Goal: Information Seeking & Learning: Learn about a topic

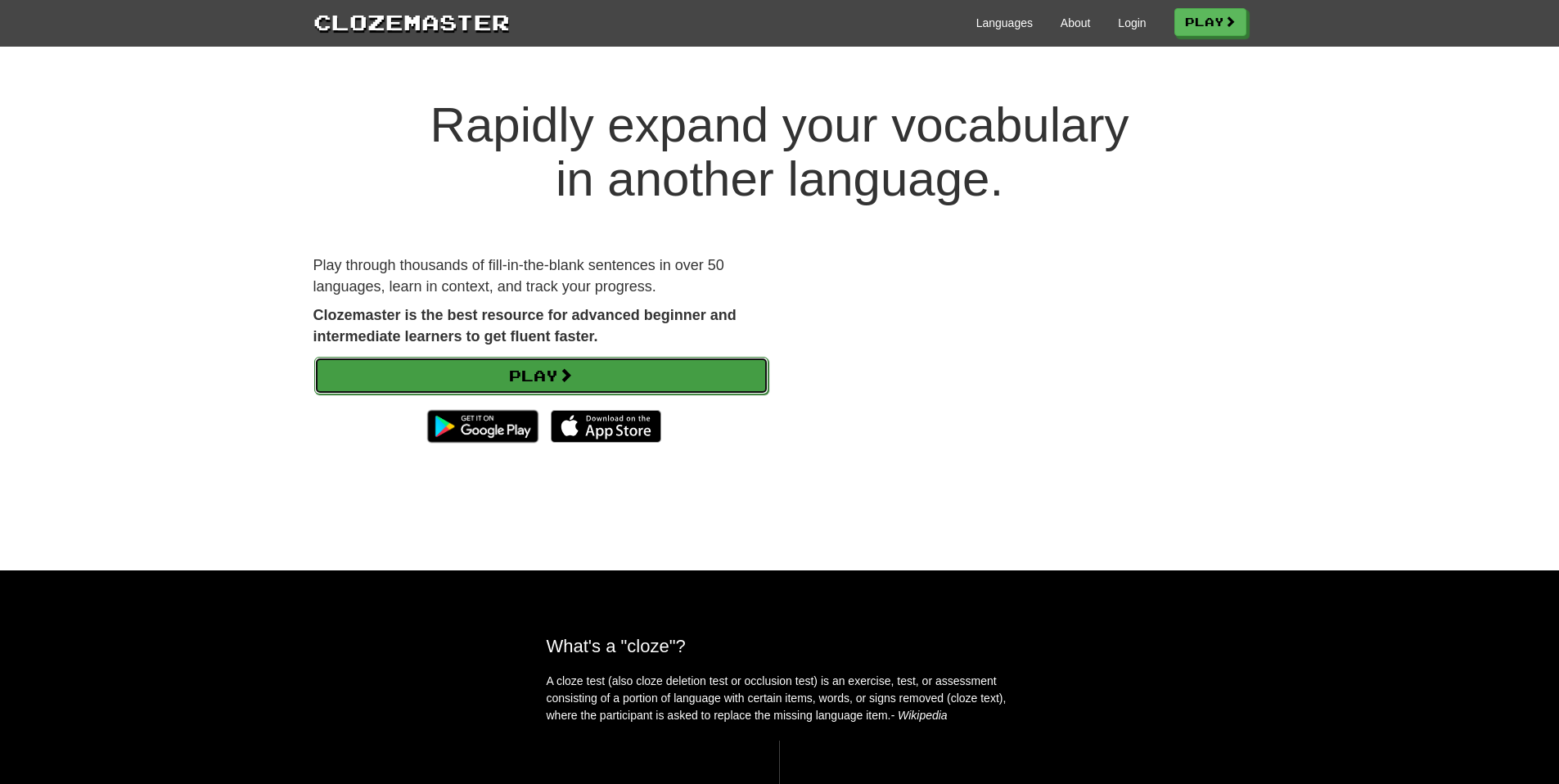
click at [513, 388] on link "Play" at bounding box center [541, 375] width 454 height 38
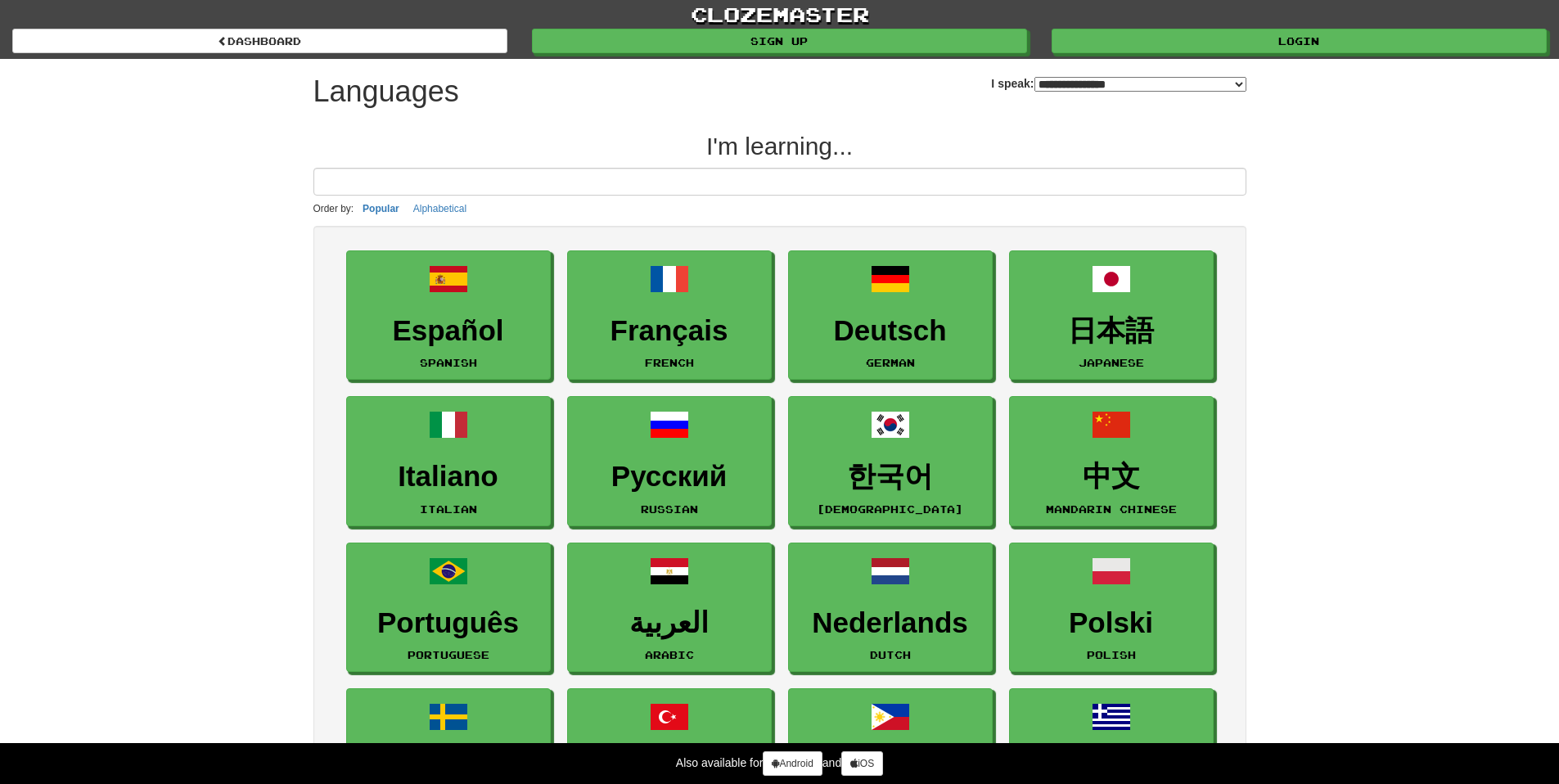
select select "*******"
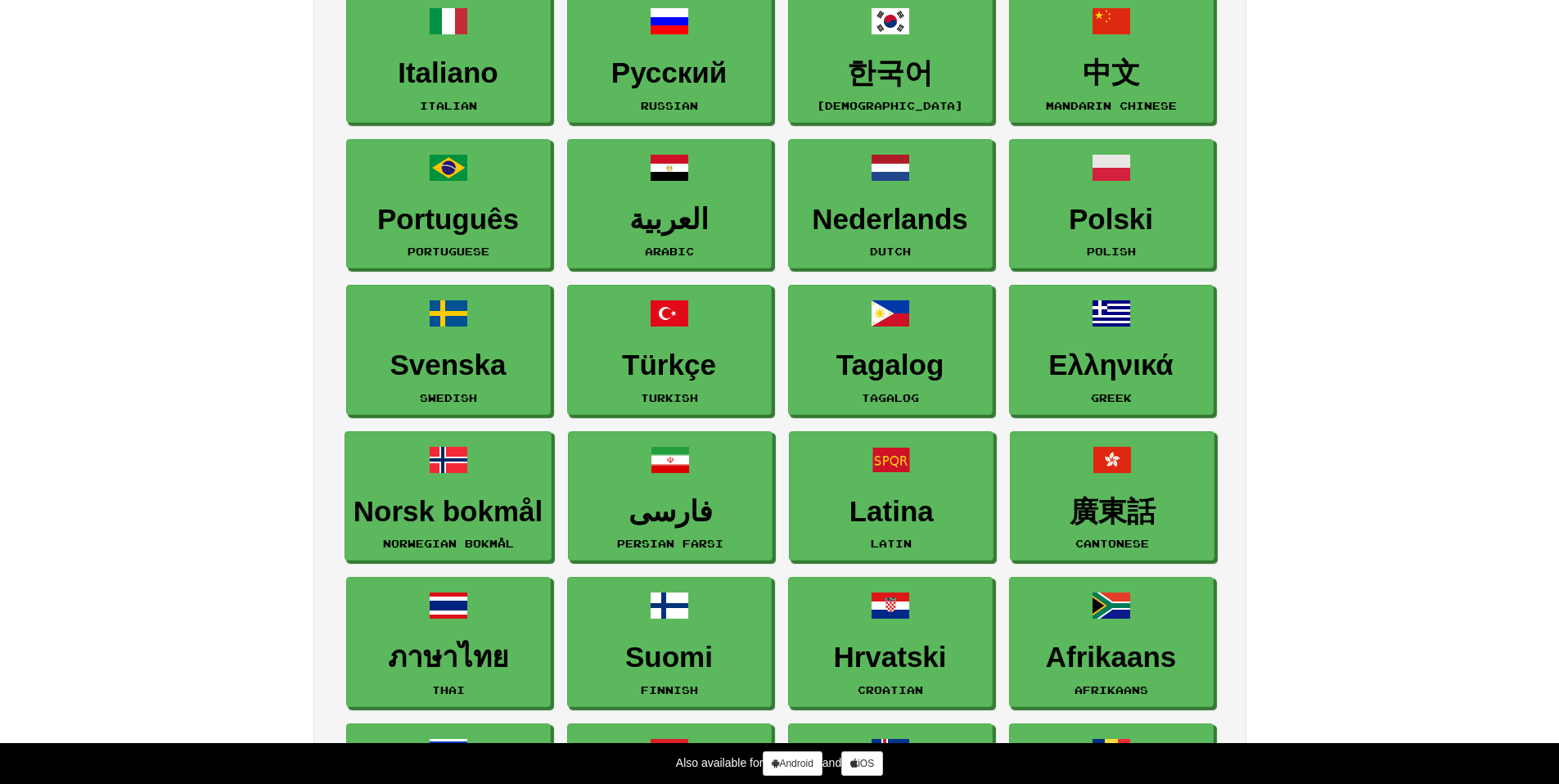
scroll to position [69, 0]
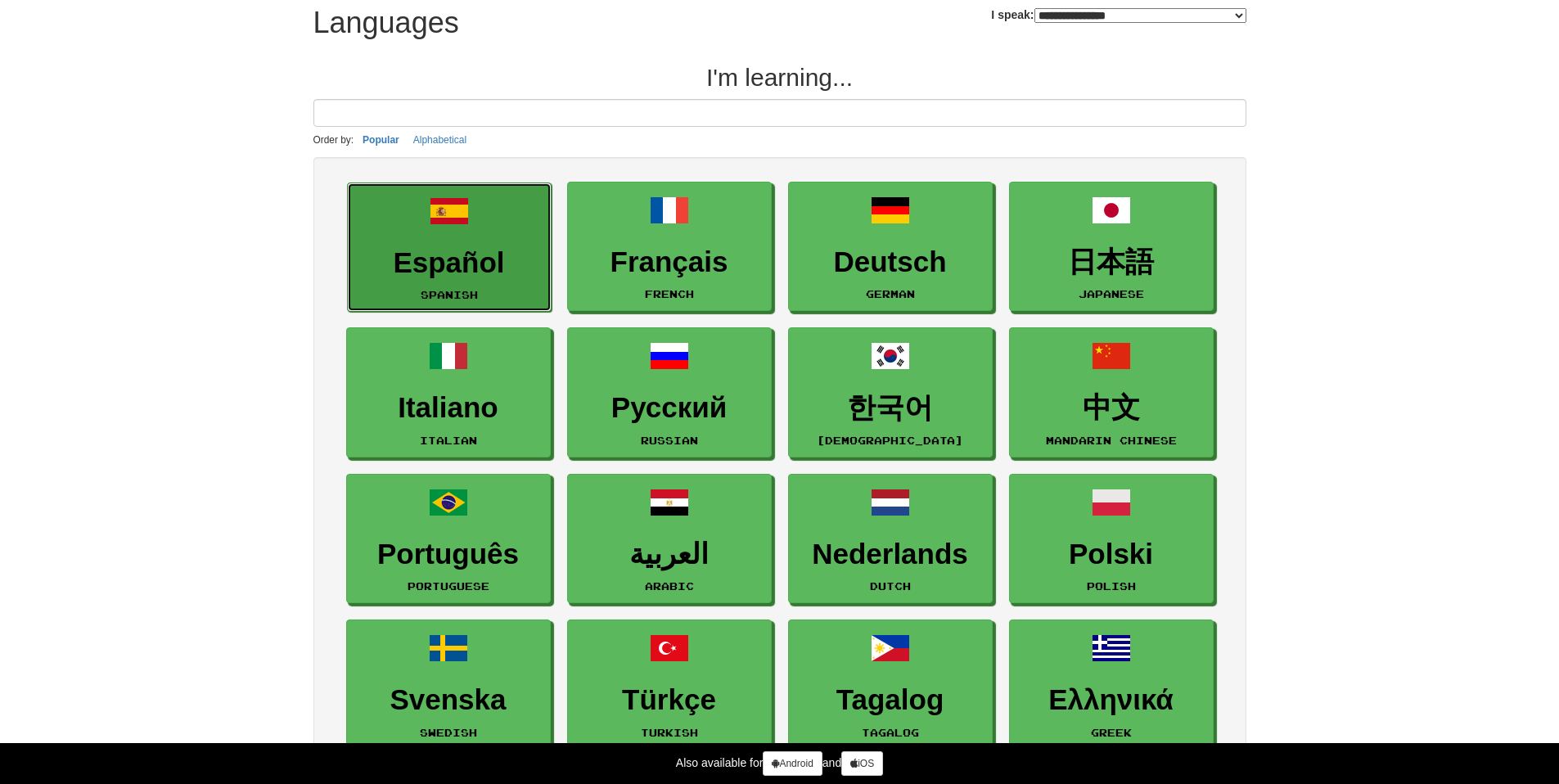
click at [432, 249] on h3 "Español" at bounding box center [450, 263] width 187 height 32
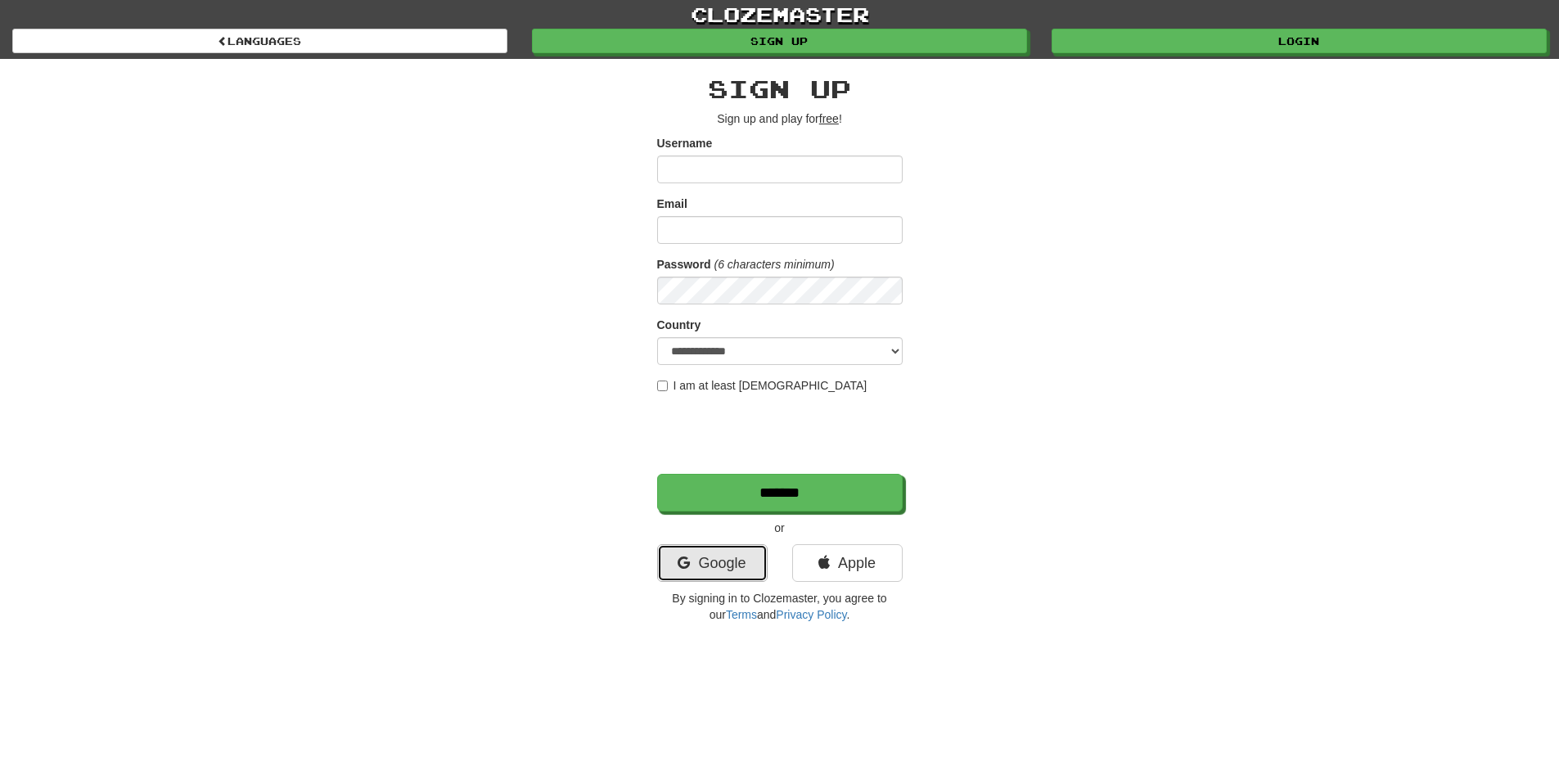
click at [718, 564] on link "Google" at bounding box center [712, 562] width 111 height 38
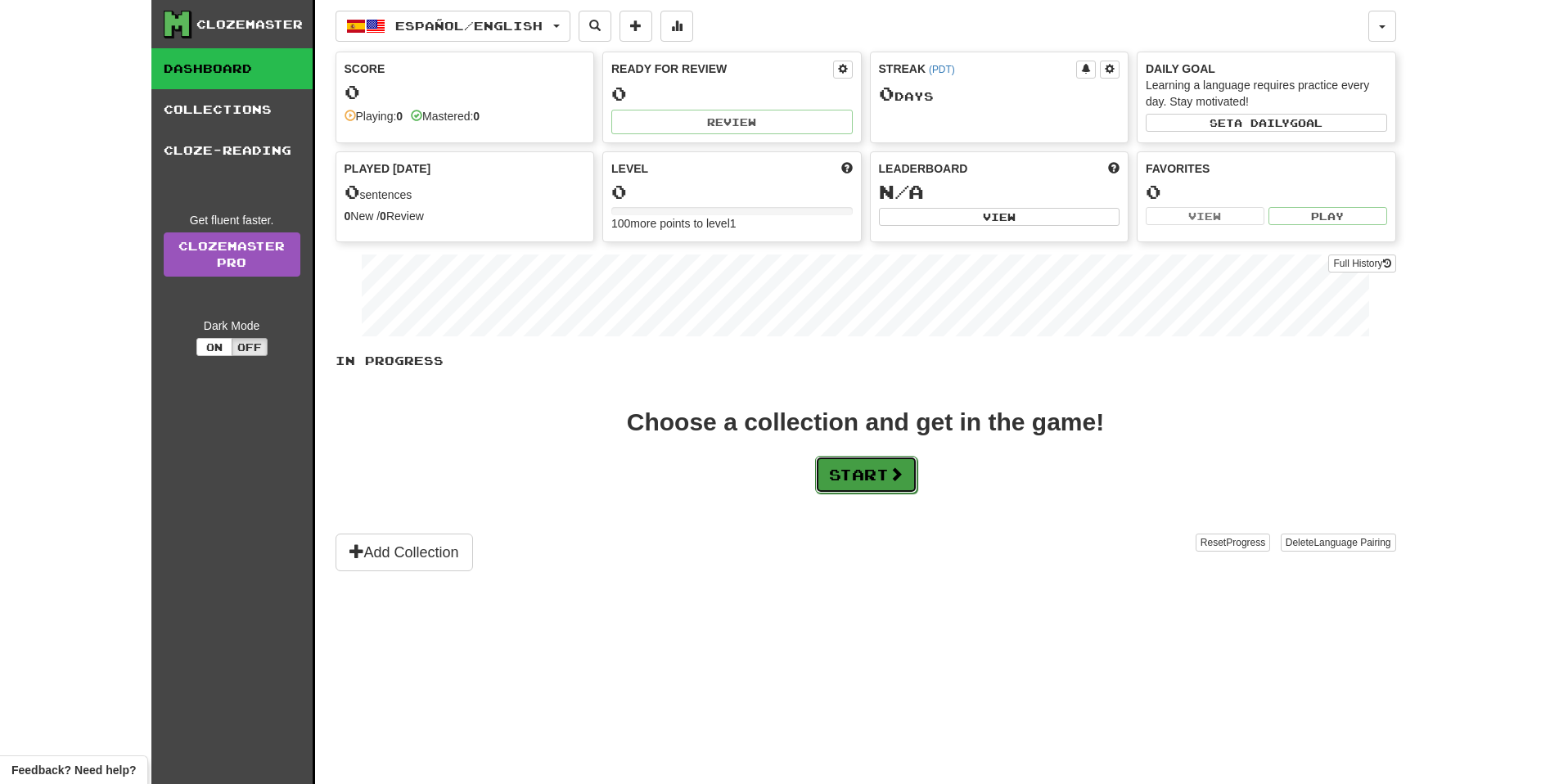
click at [883, 483] on button "Start" at bounding box center [866, 474] width 102 height 38
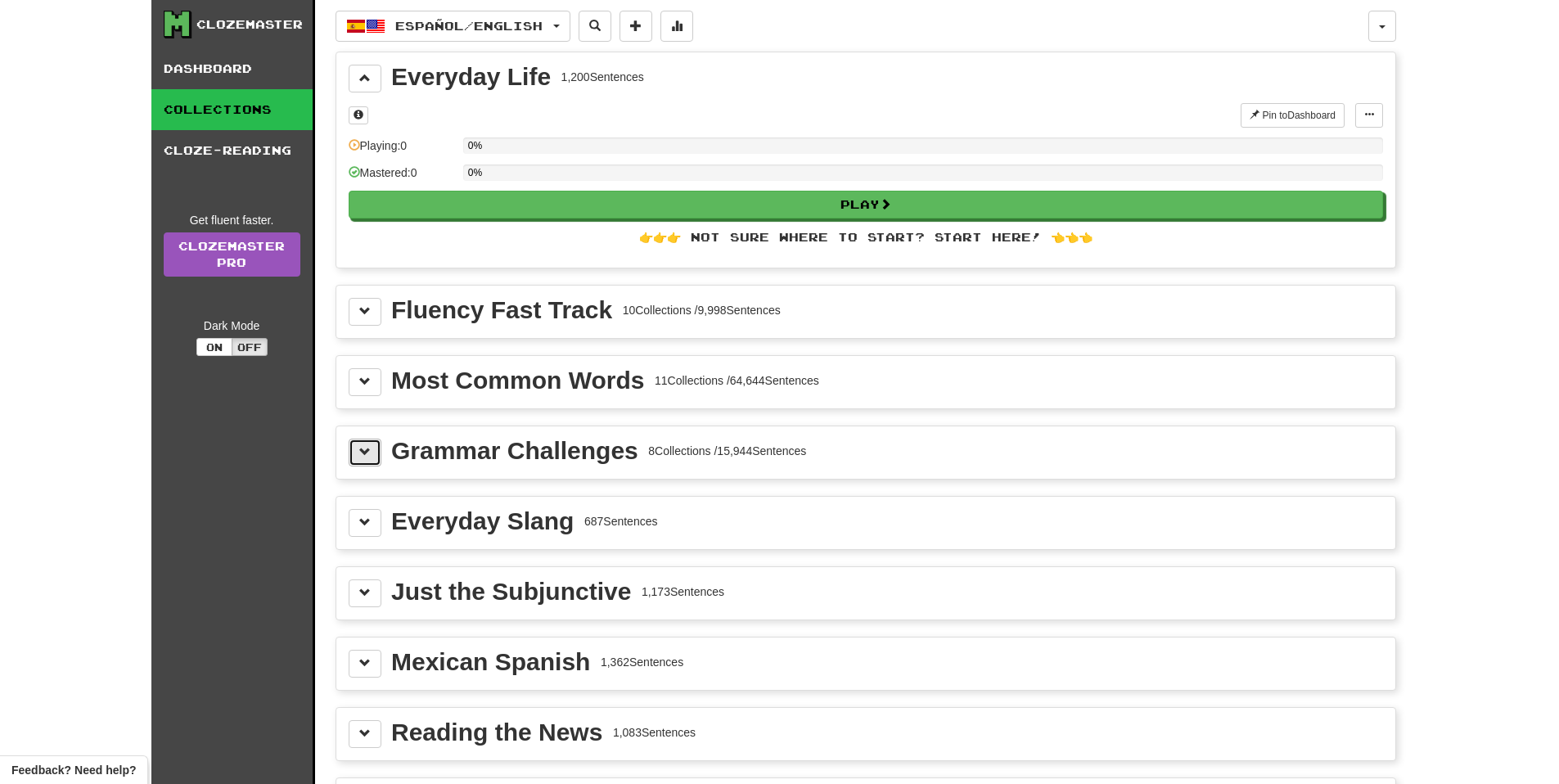
click at [365, 457] on span at bounding box center [365, 451] width 12 height 12
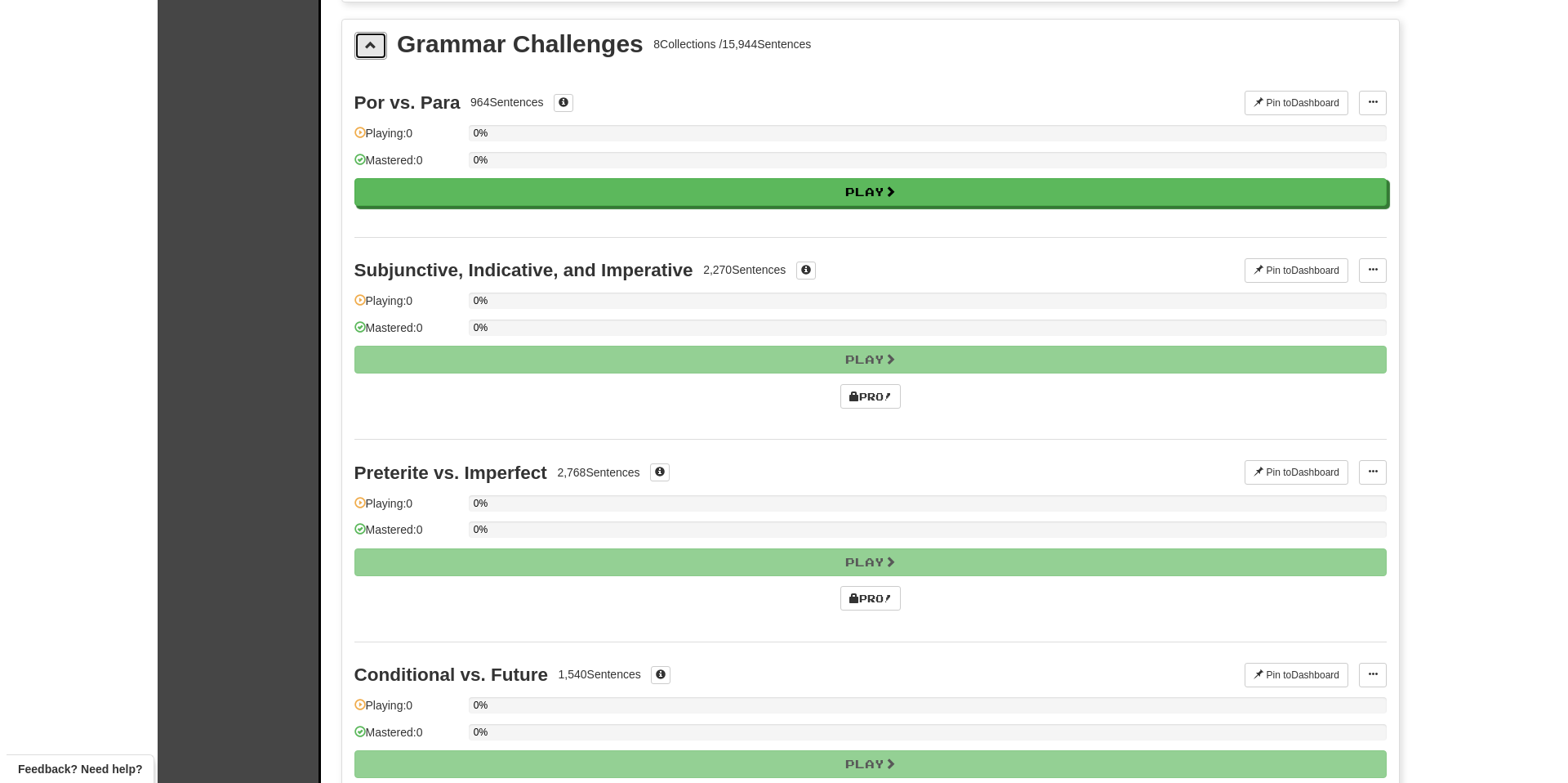
scroll to position [194, 0]
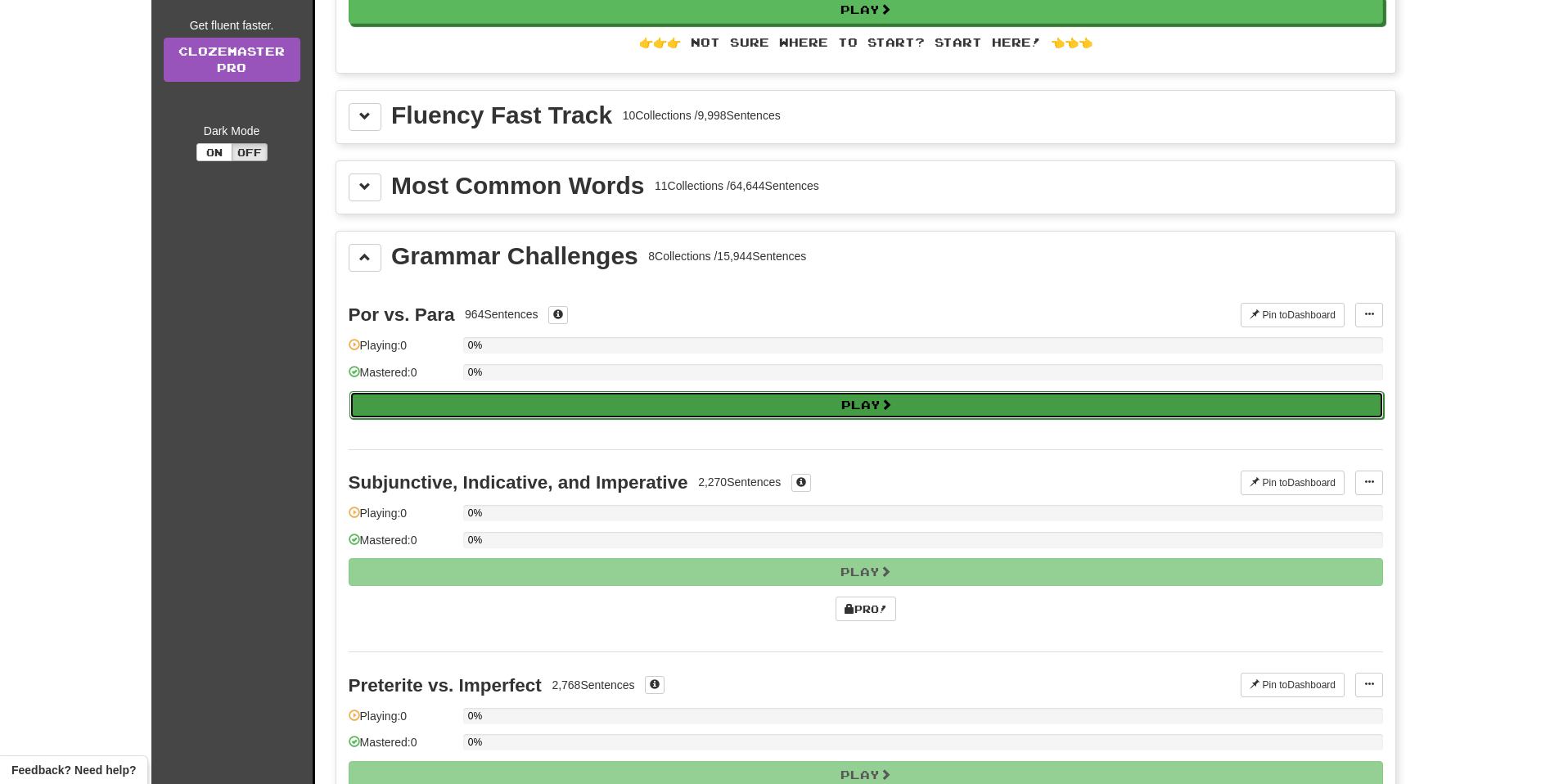
click at [850, 411] on button "Play" at bounding box center [866, 405] width 1034 height 28
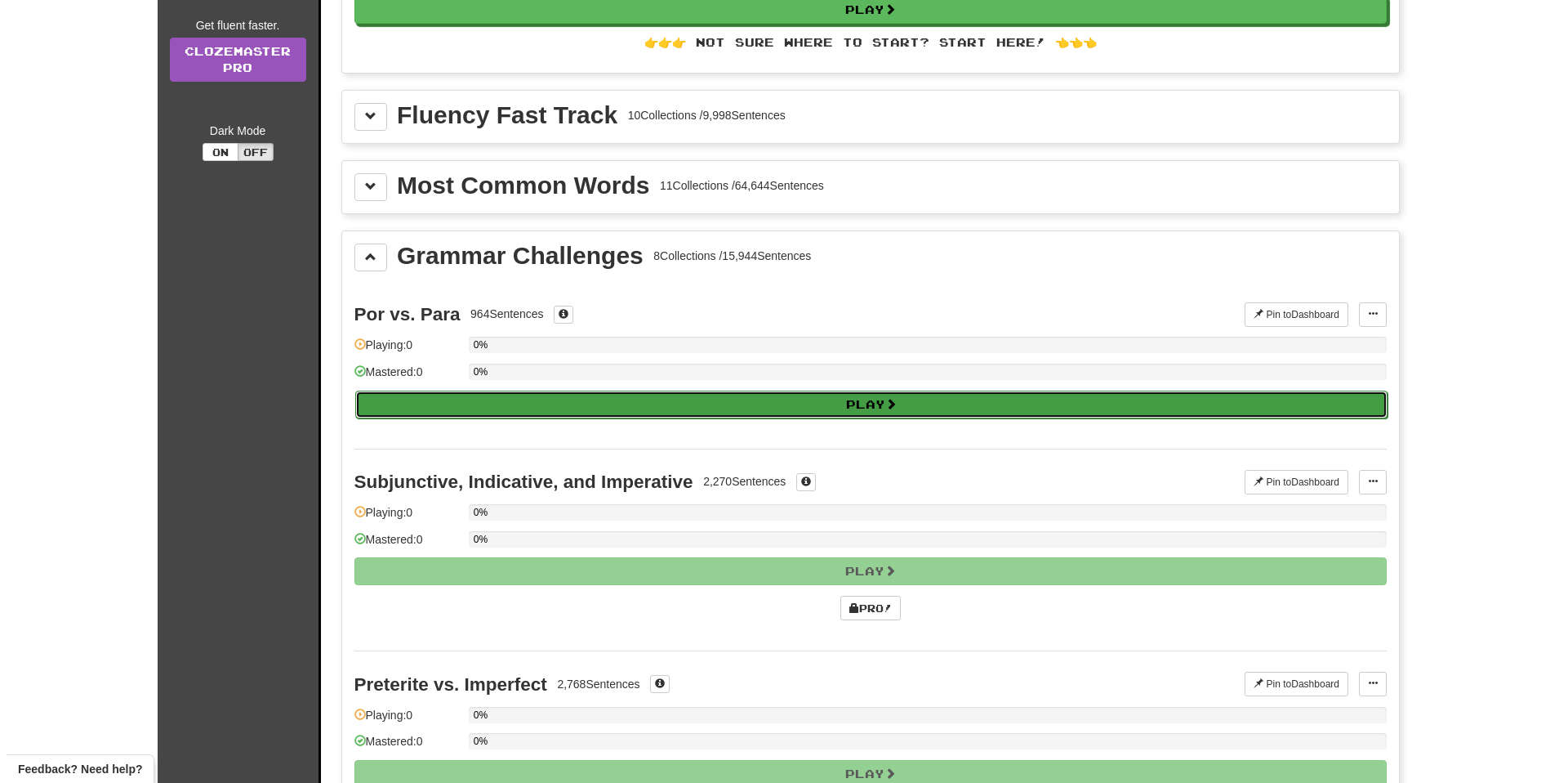
select select "**"
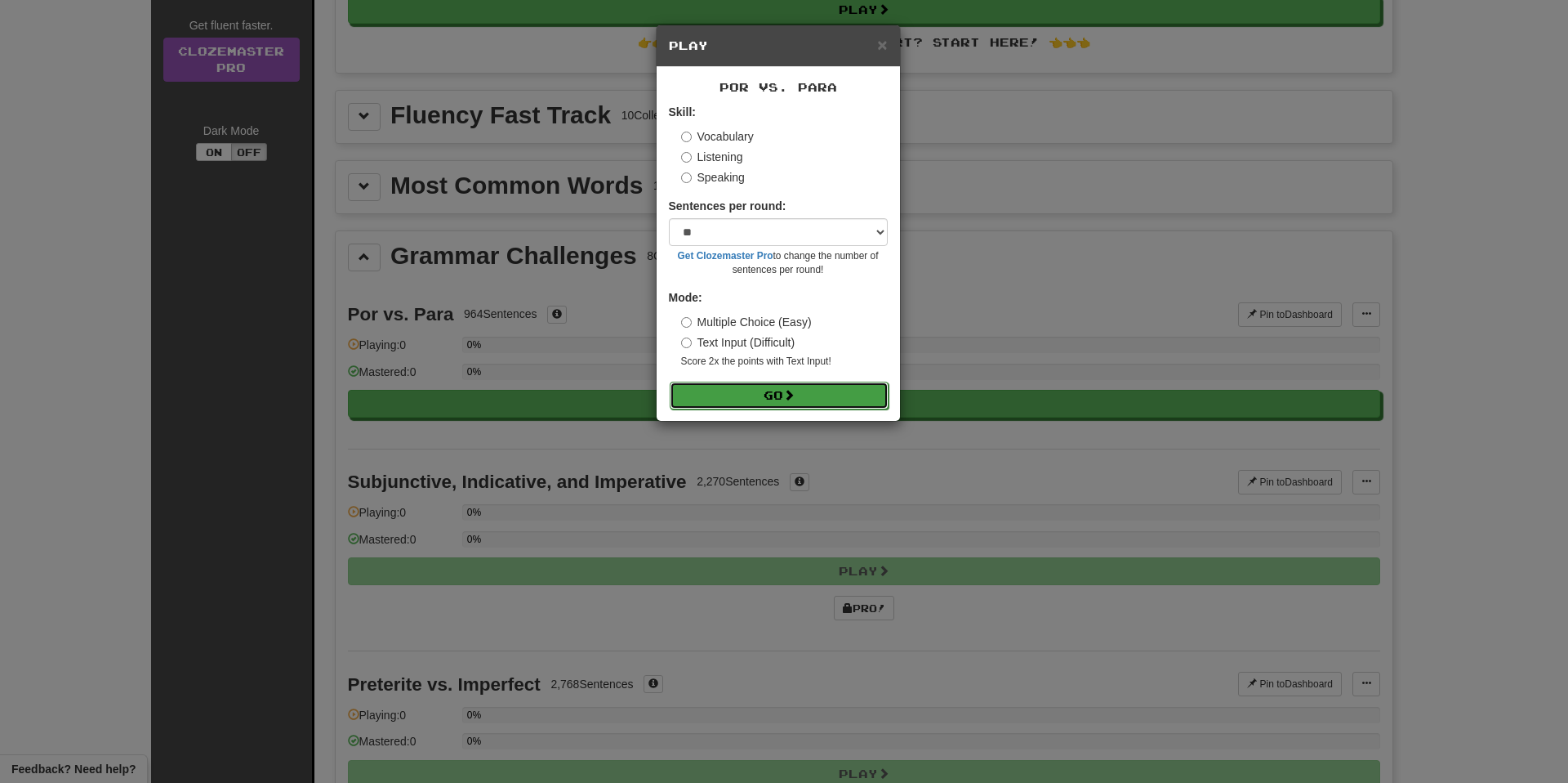
click at [821, 397] on button "Go" at bounding box center [779, 395] width 218 height 28
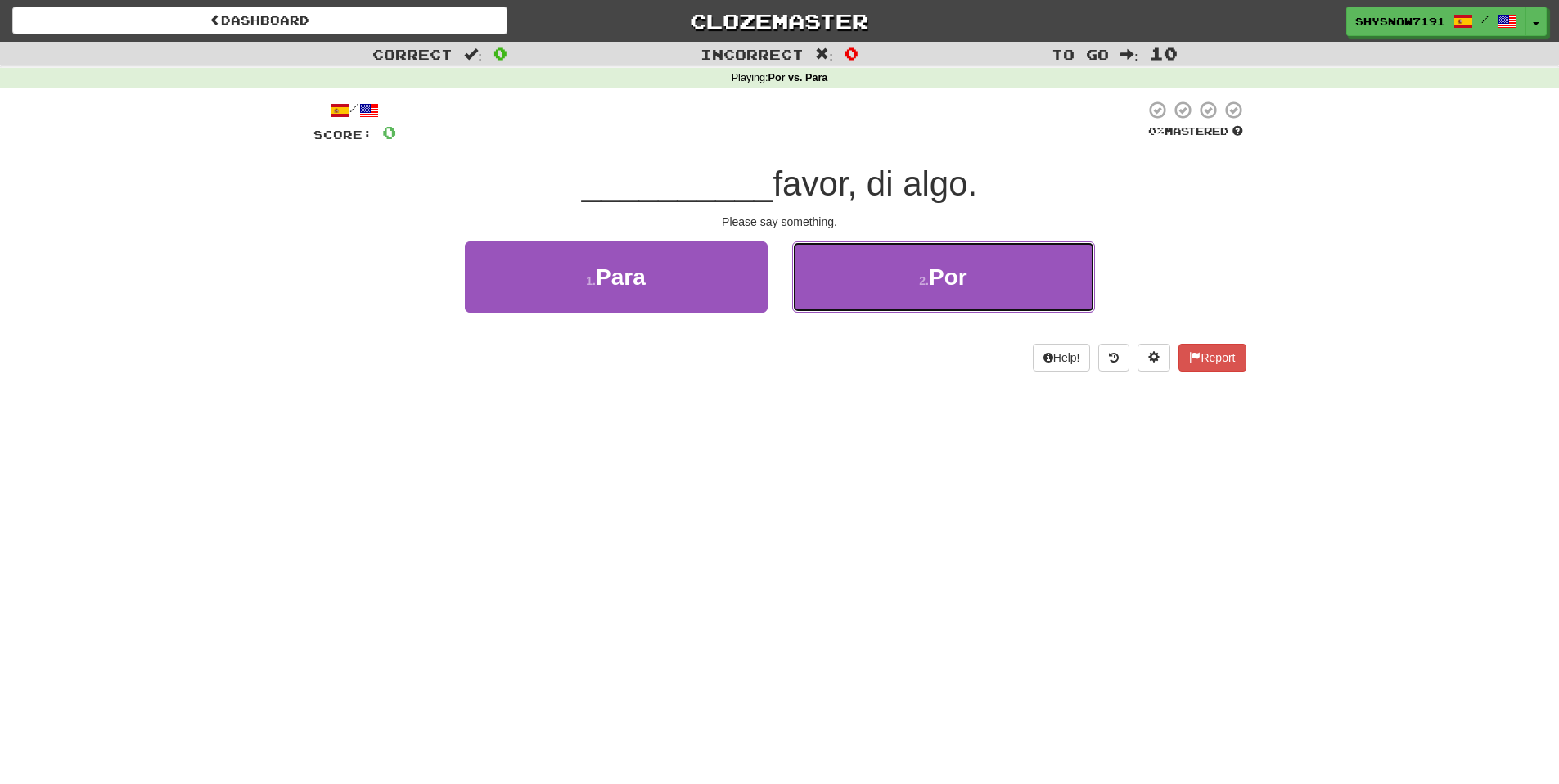
click at [875, 280] on button "2 . Por" at bounding box center [943, 276] width 303 height 71
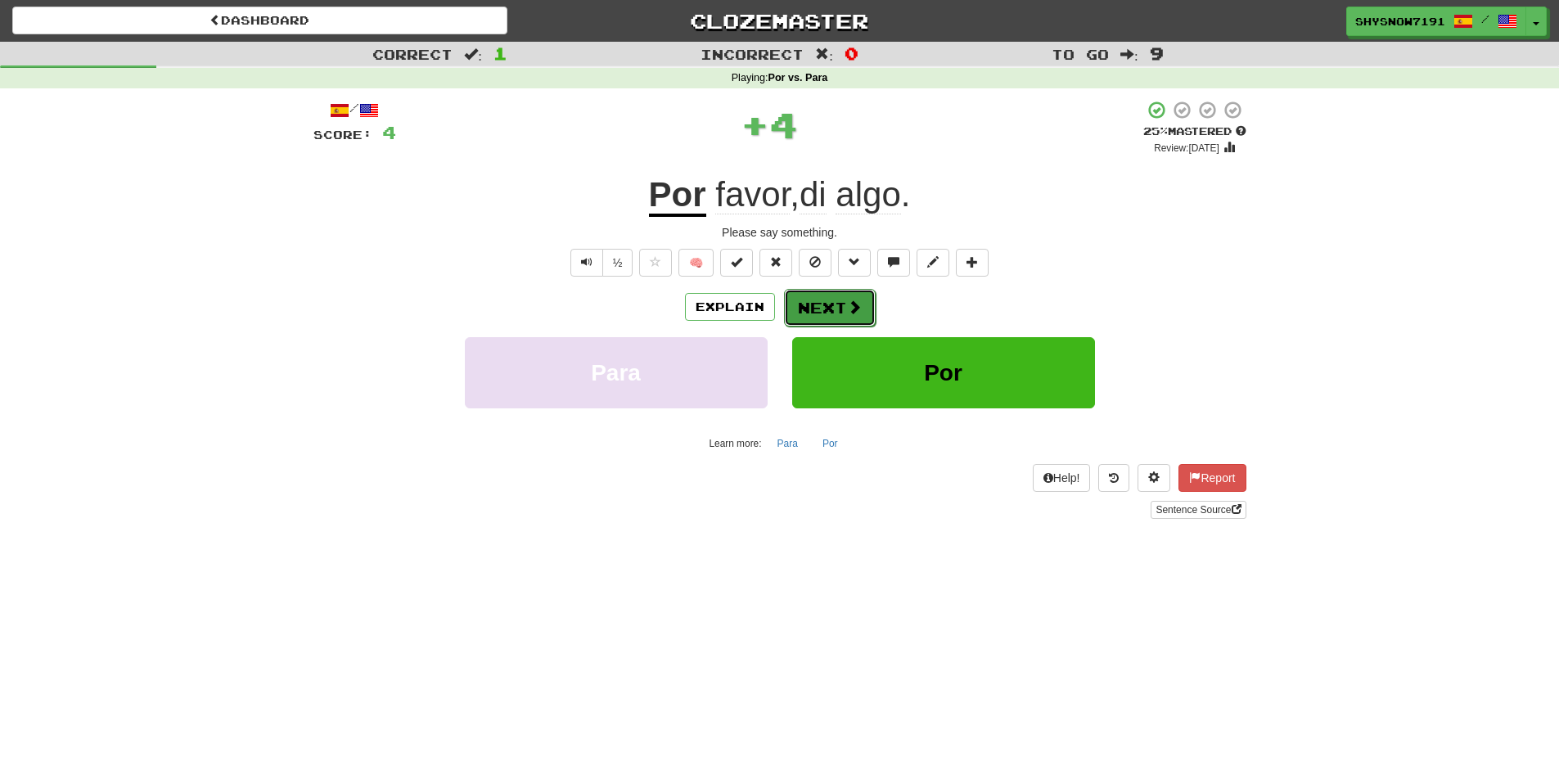
click at [848, 305] on span at bounding box center [854, 306] width 15 height 15
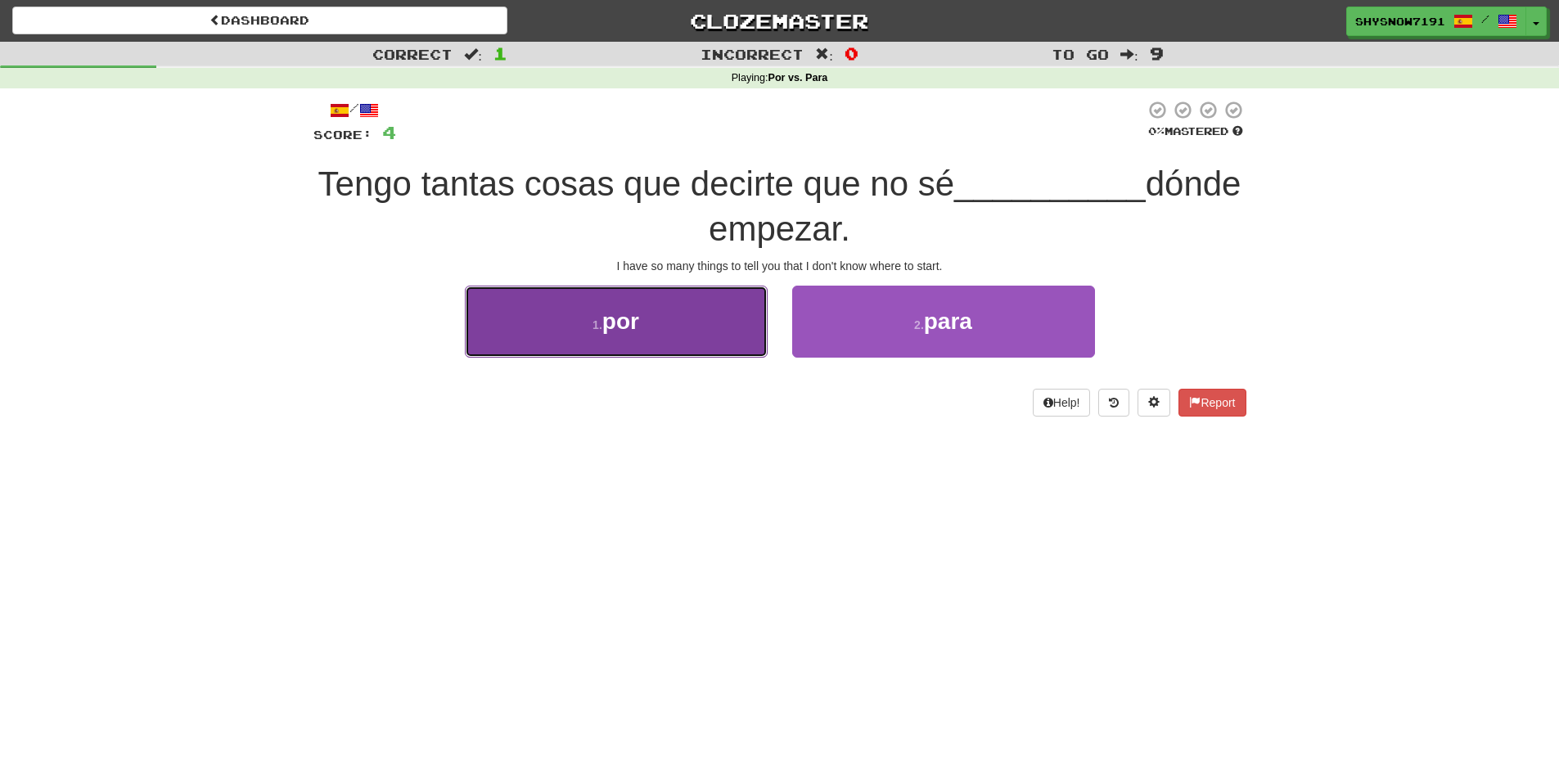
click at [709, 322] on button "1 . por" at bounding box center [616, 321] width 303 height 71
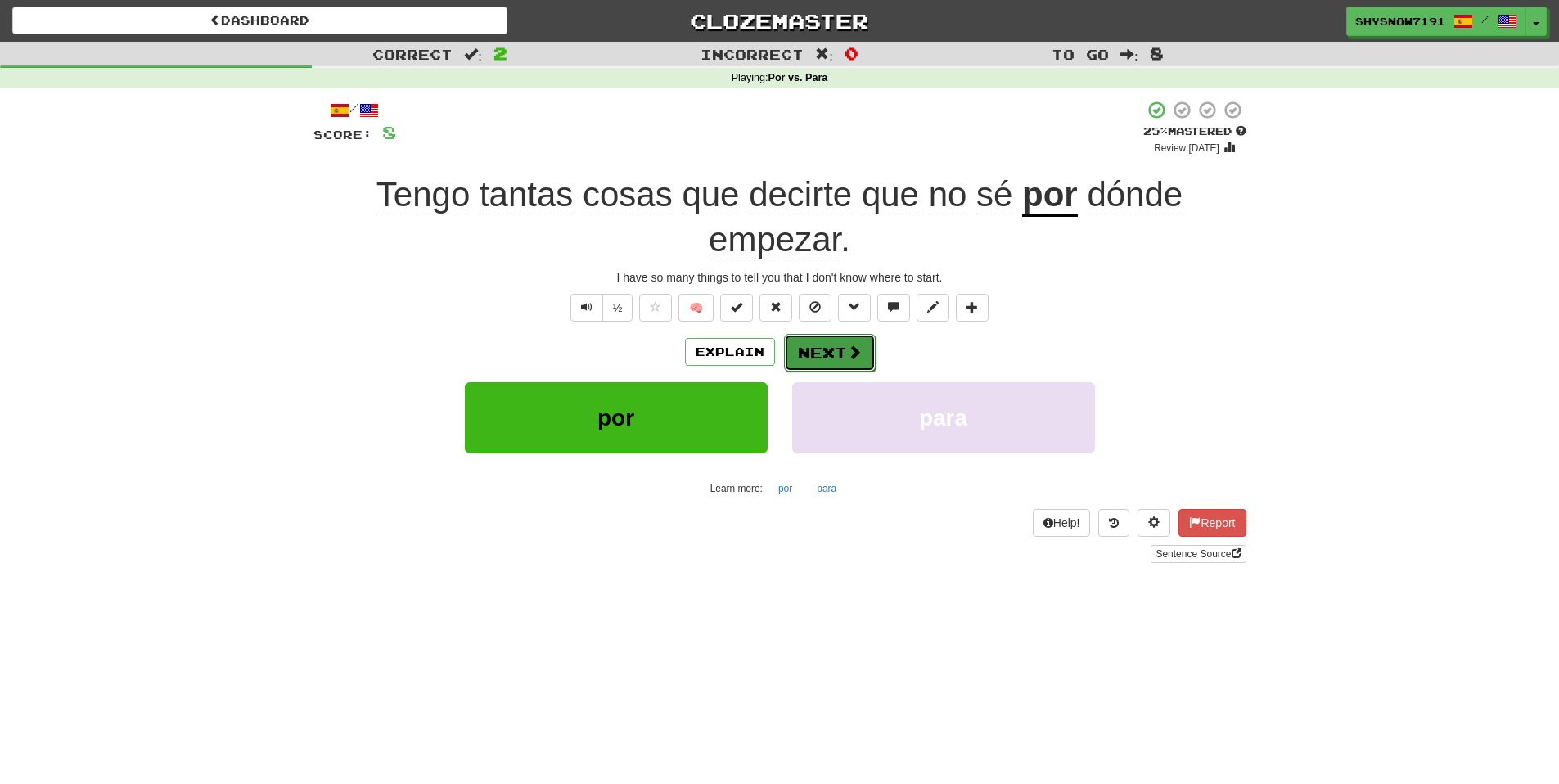
click at [832, 361] on button "Next" at bounding box center [830, 352] width 91 height 38
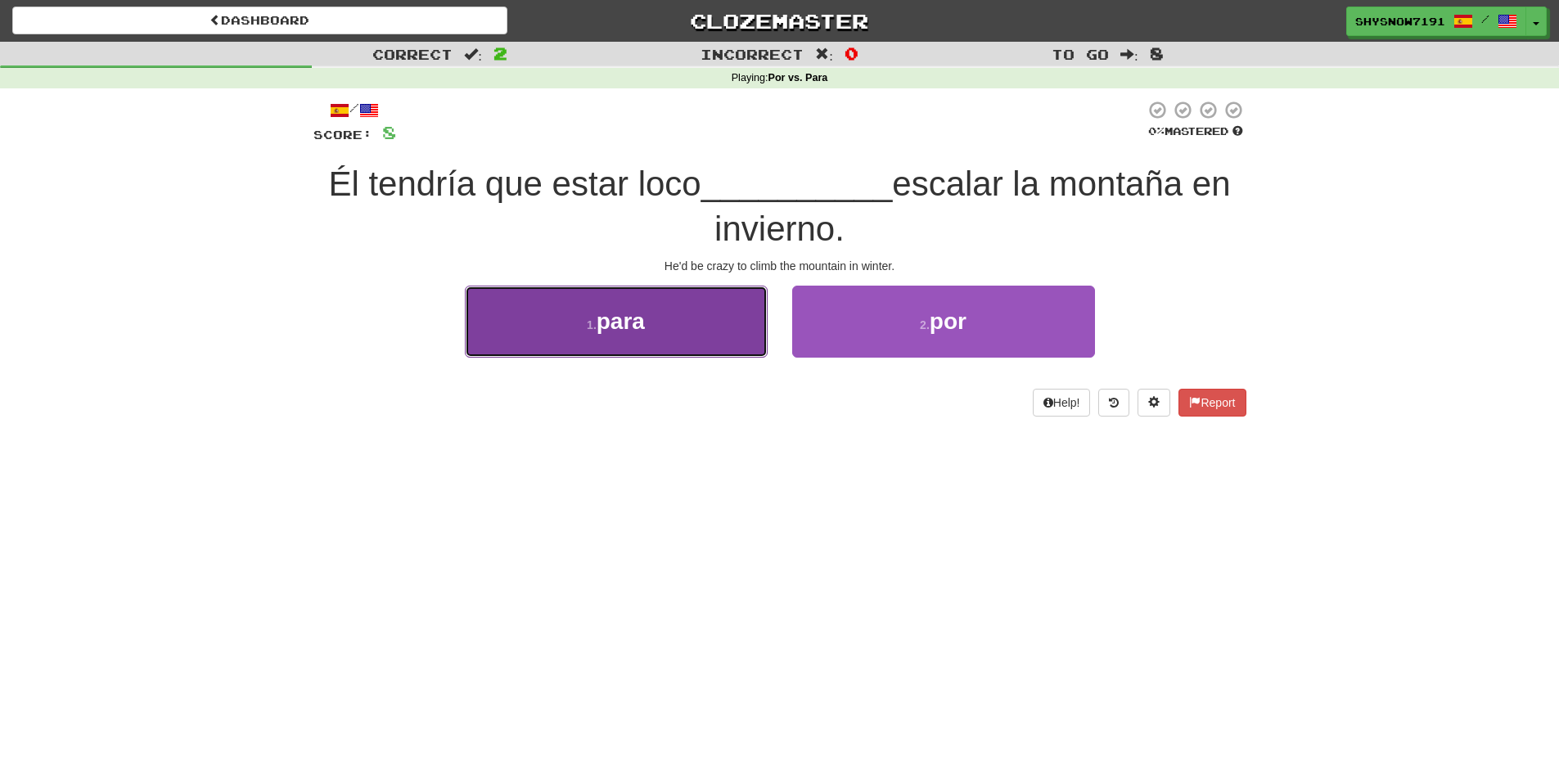
click at [691, 344] on button "1 . para" at bounding box center [616, 321] width 303 height 71
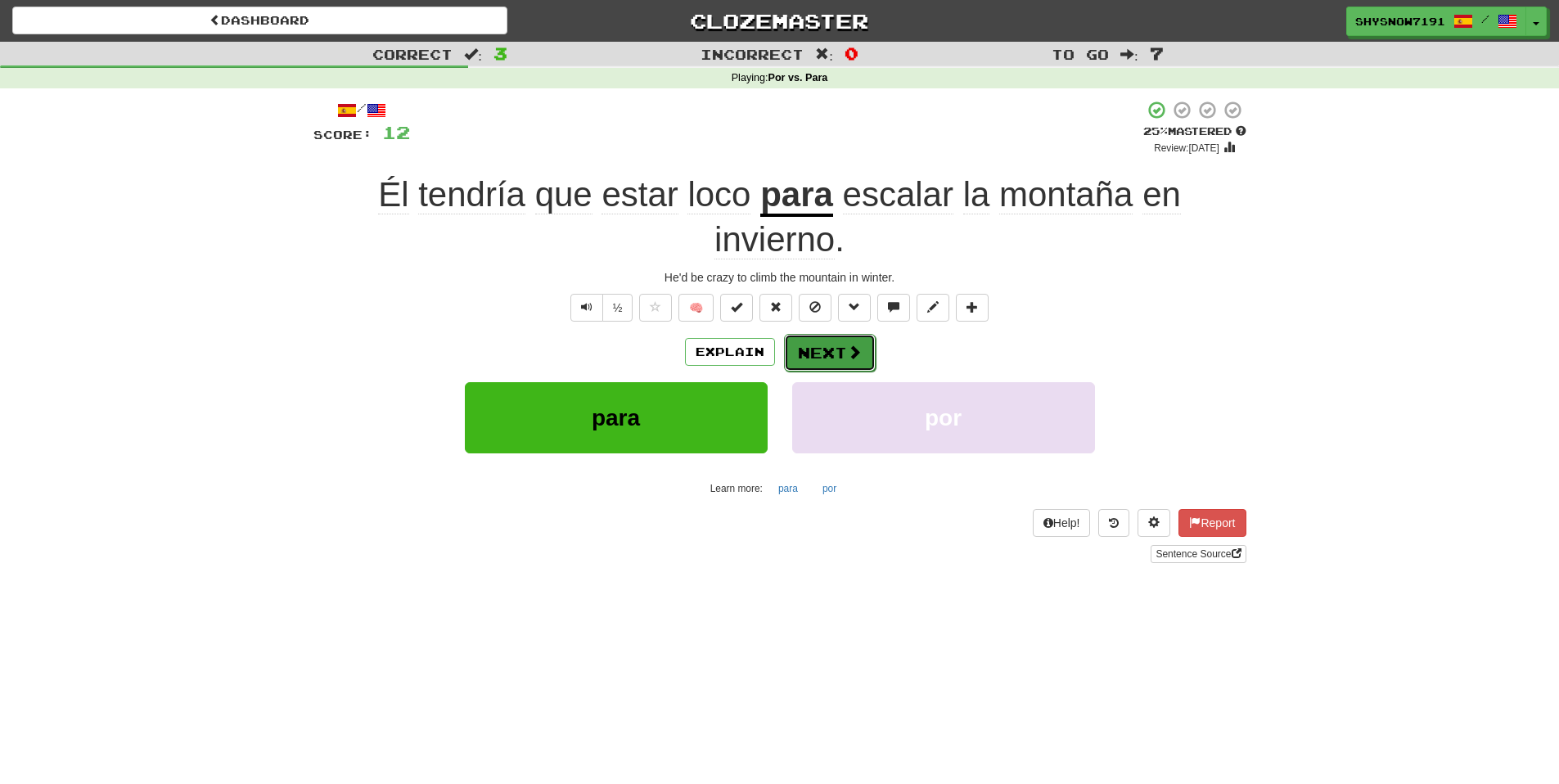
click at [849, 356] on span at bounding box center [854, 351] width 15 height 15
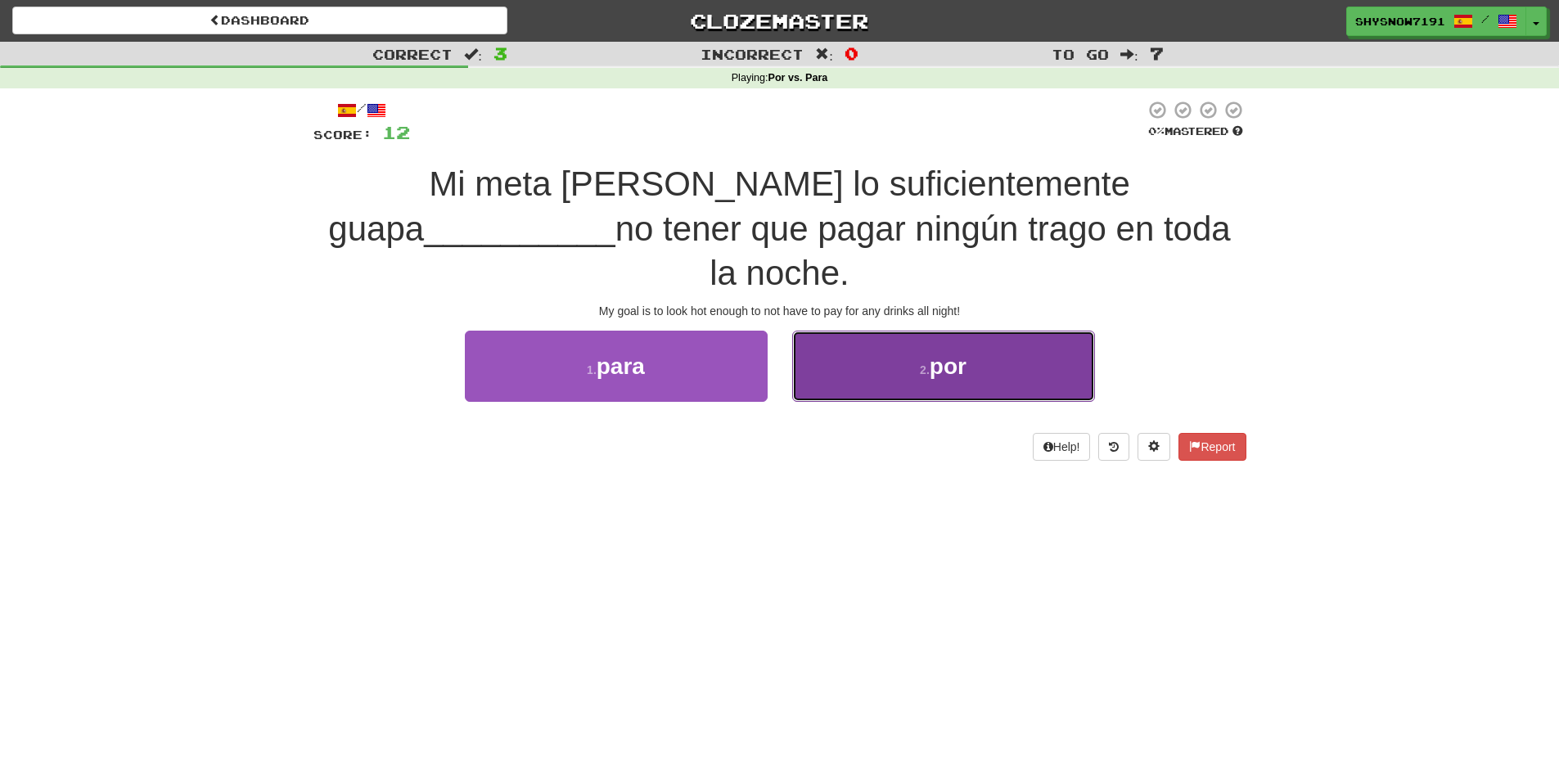
click at [904, 331] on button "2 . por" at bounding box center [943, 366] width 303 height 71
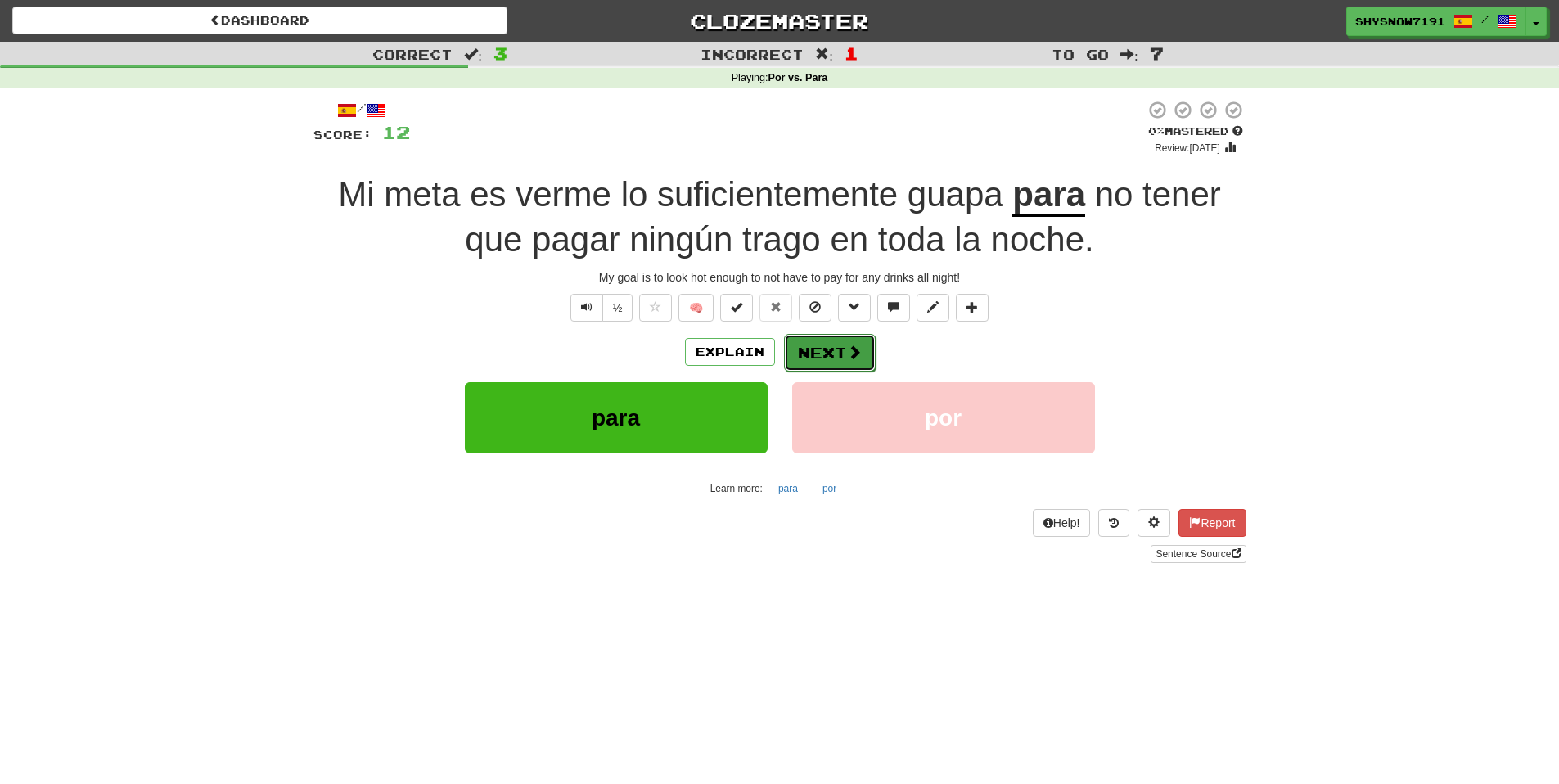
click at [850, 354] on span at bounding box center [854, 351] width 15 height 15
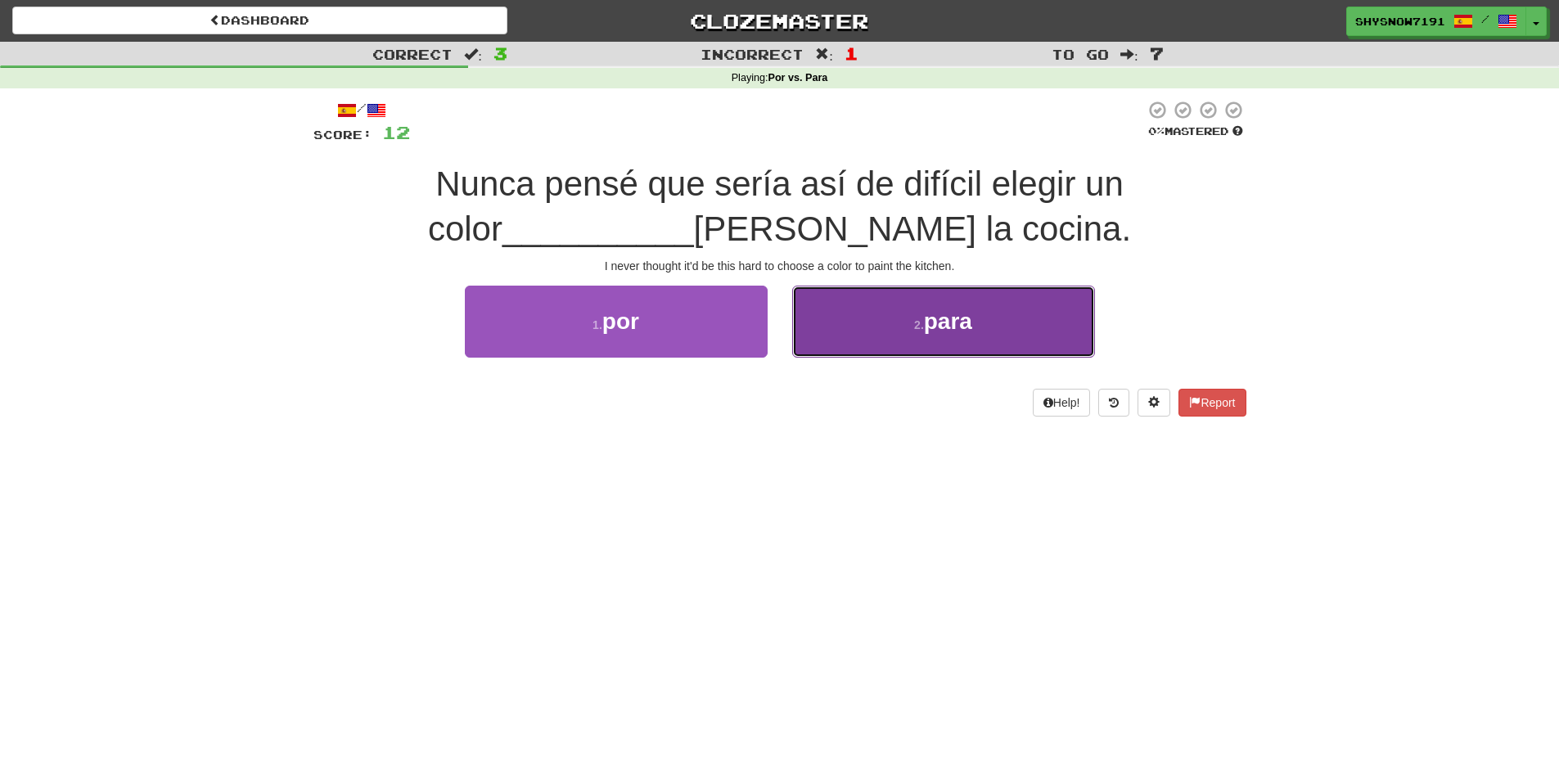
click at [972, 332] on span "para" at bounding box center [949, 321] width 49 height 25
